Goal: Find specific page/section: Find specific page/section

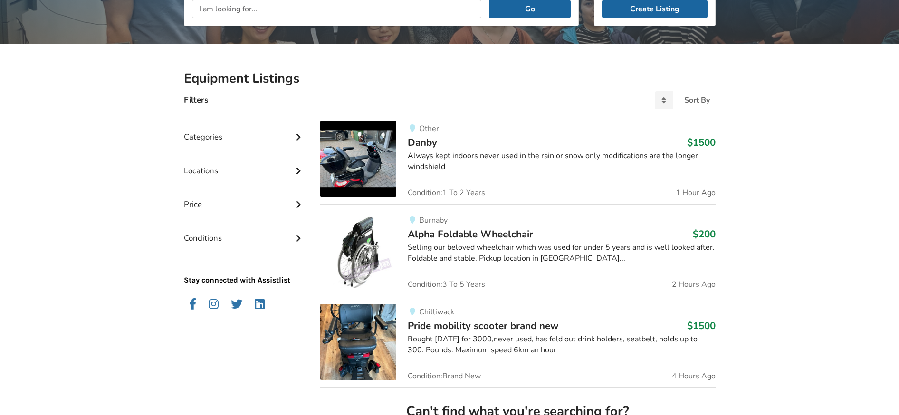
scroll to position [153, 0]
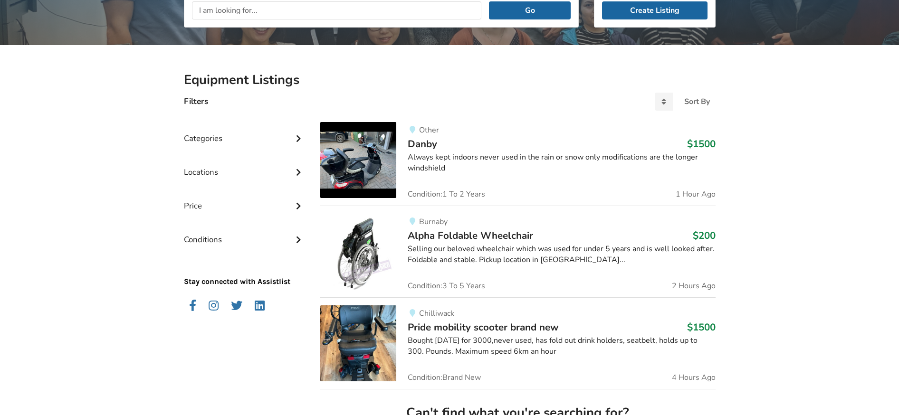
click at [297, 138] on icon at bounding box center [299, 138] width 10 height 8
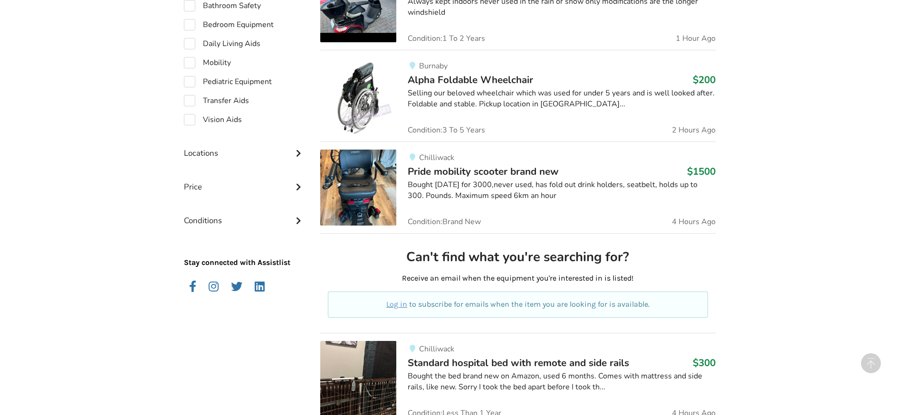
scroll to position [202, 0]
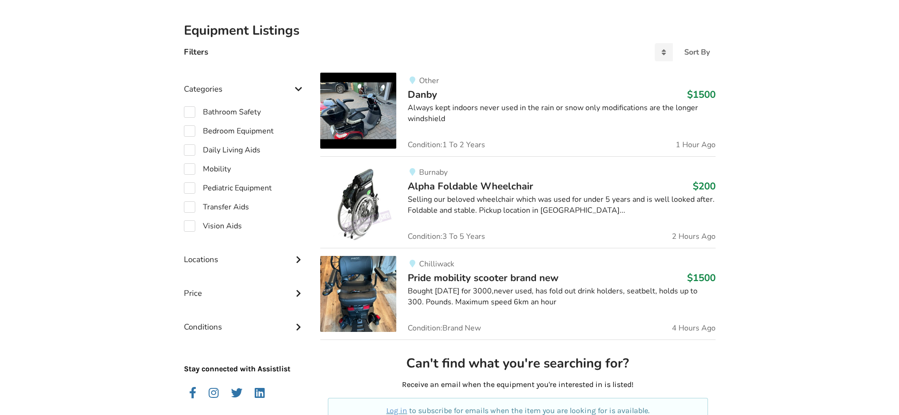
click at [299, 86] on icon at bounding box center [299, 88] width 10 height 8
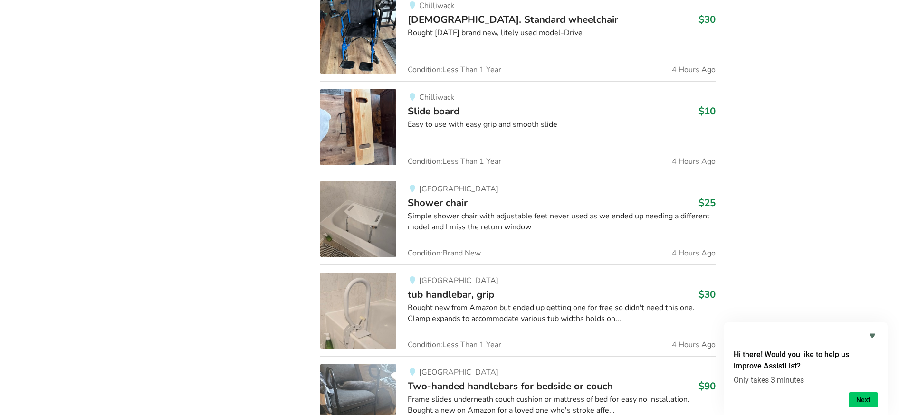
scroll to position [0, 0]
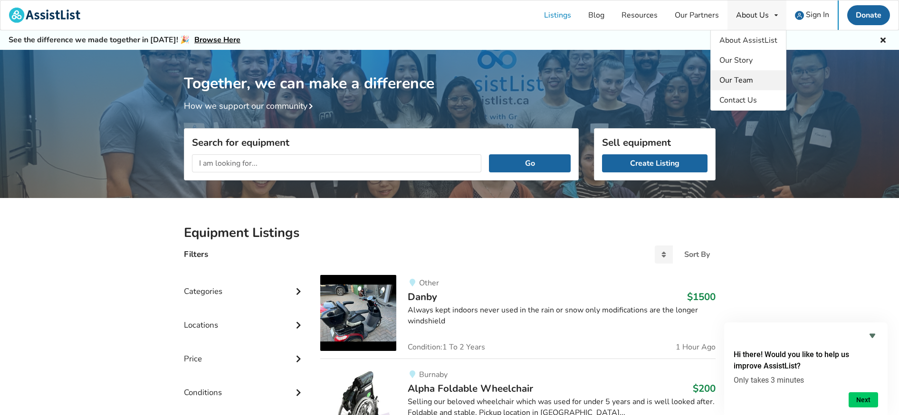
click at [733, 88] on link "Our Team" at bounding box center [748, 80] width 75 height 20
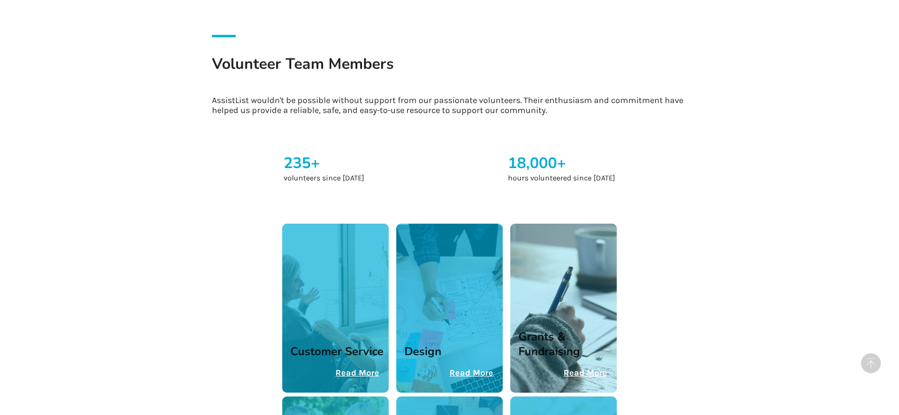
scroll to position [1350, 0]
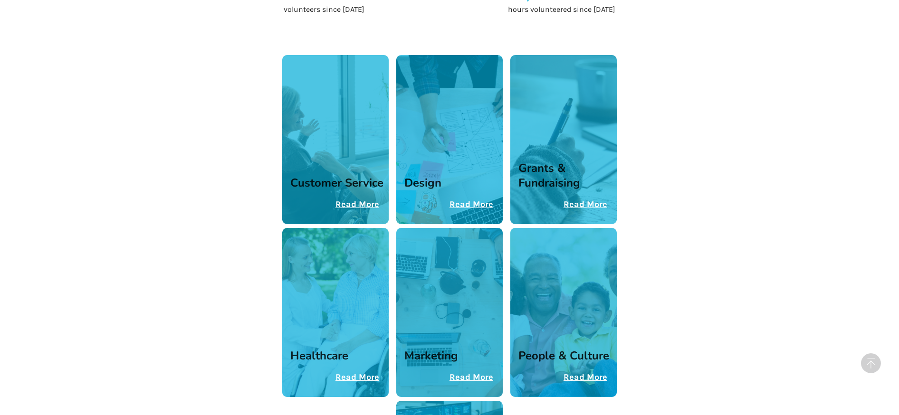
click at [335, 176] on h3 "Customer Service" at bounding box center [336, 183] width 93 height 15
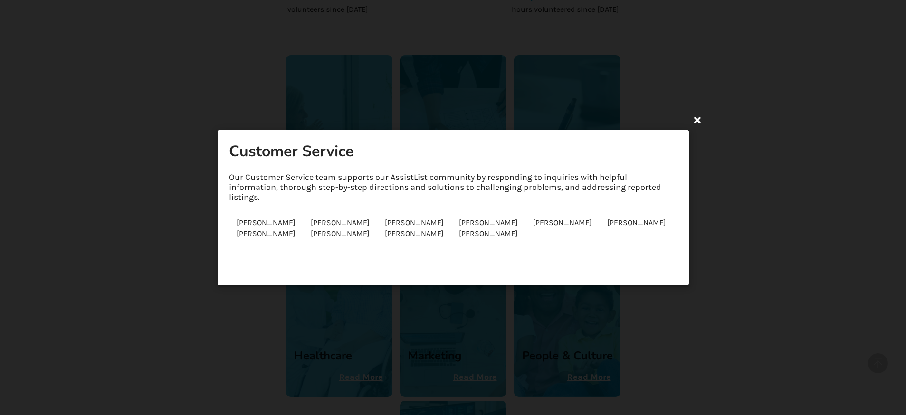
click at [701, 120] on icon at bounding box center [697, 119] width 17 height 17
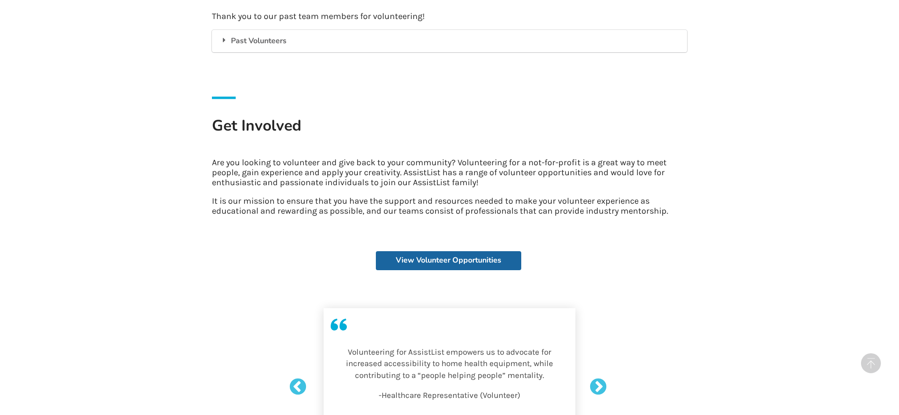
scroll to position [2016, 0]
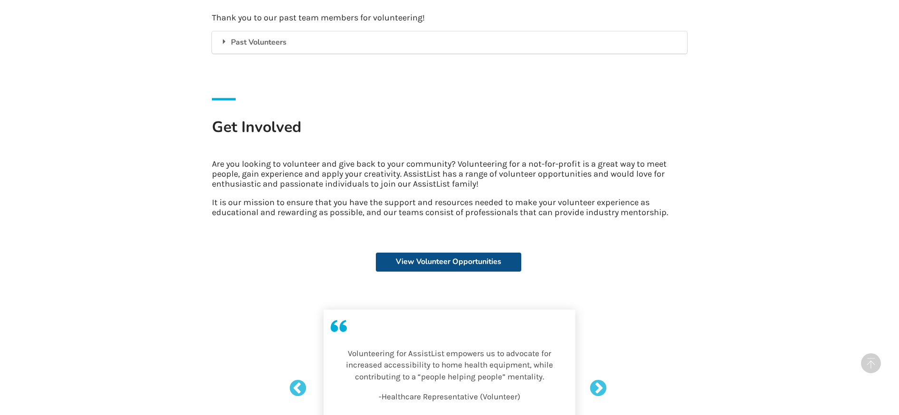
click at [459, 254] on link "View Volunteer Opportunities" at bounding box center [448, 262] width 145 height 19
